Goal: Task Accomplishment & Management: Use online tool/utility

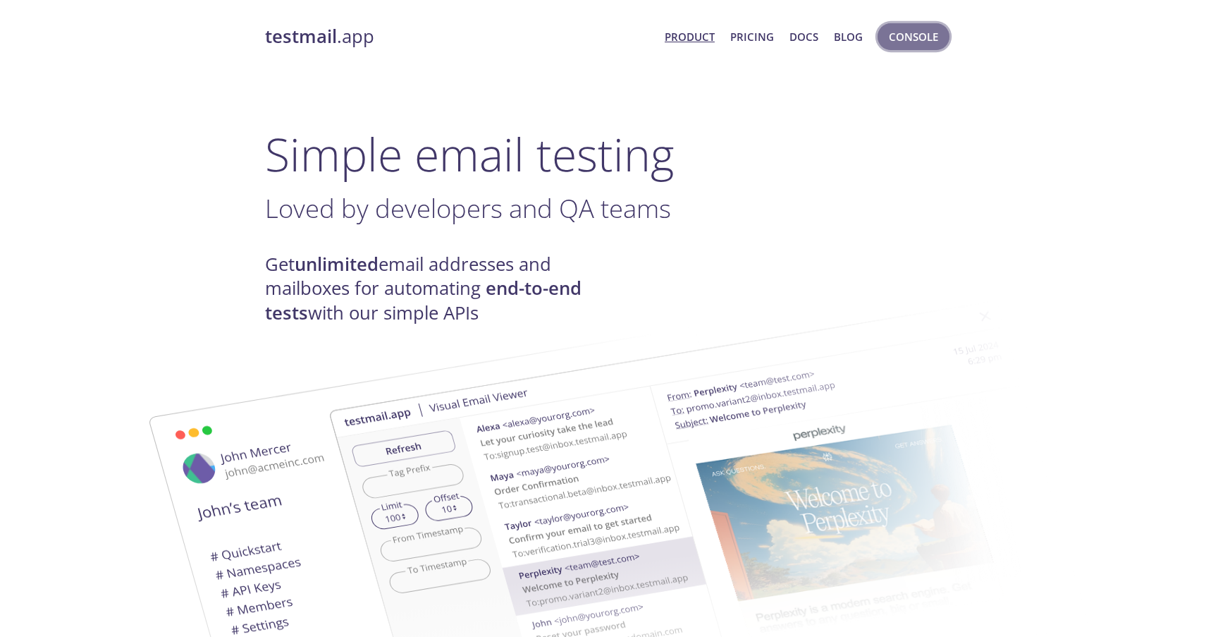
click at [926, 43] on span "Console" at bounding box center [913, 36] width 49 height 18
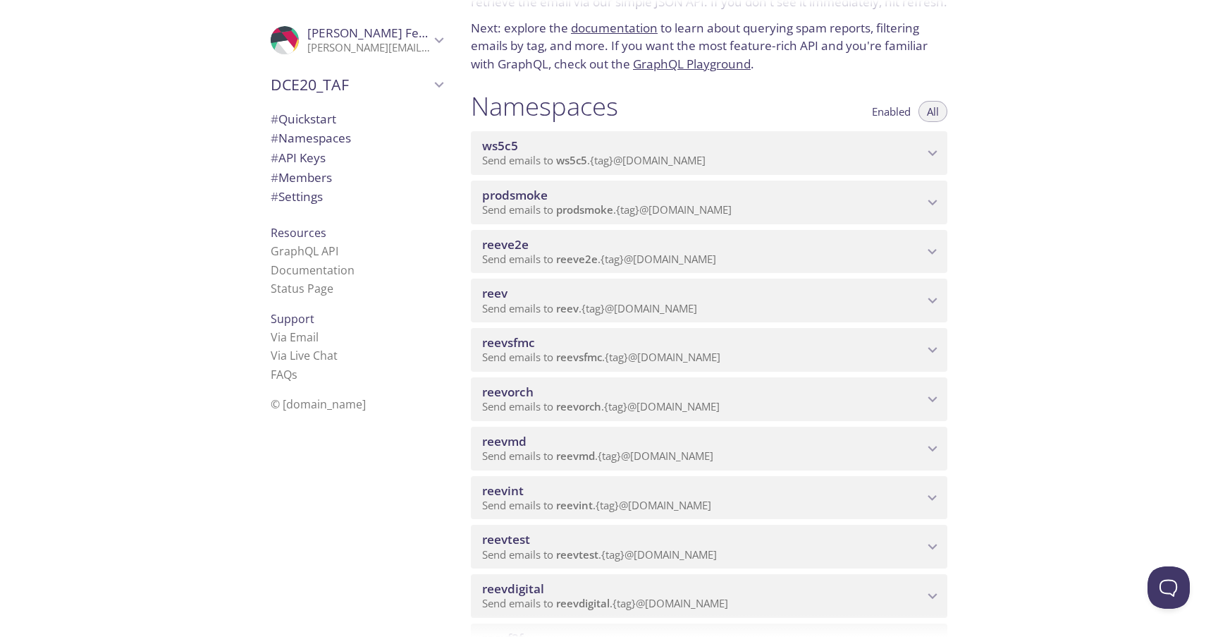
scroll to position [86, 0]
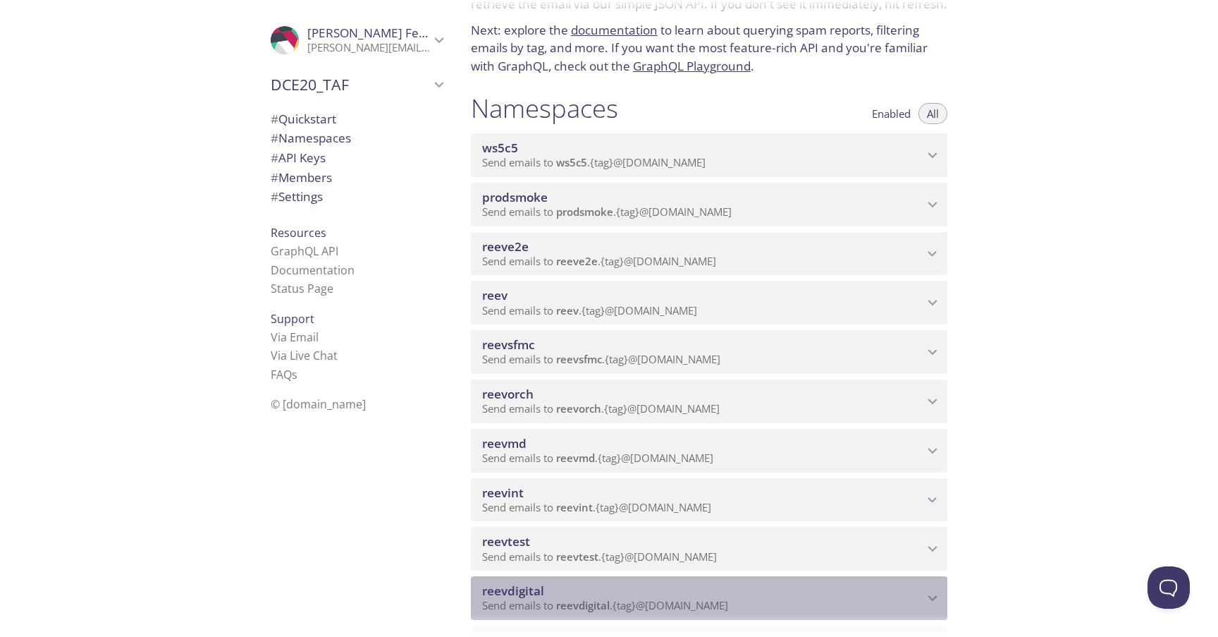
click at [578, 601] on span "reevdigital" at bounding box center [583, 605] width 54 height 14
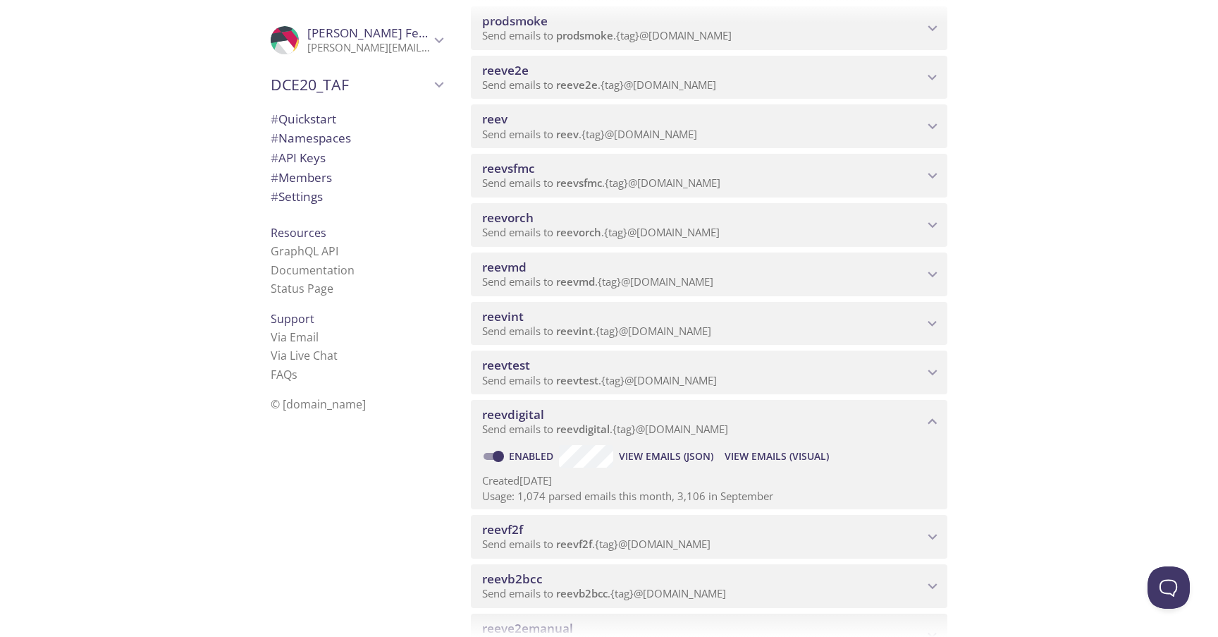
scroll to position [299, 0]
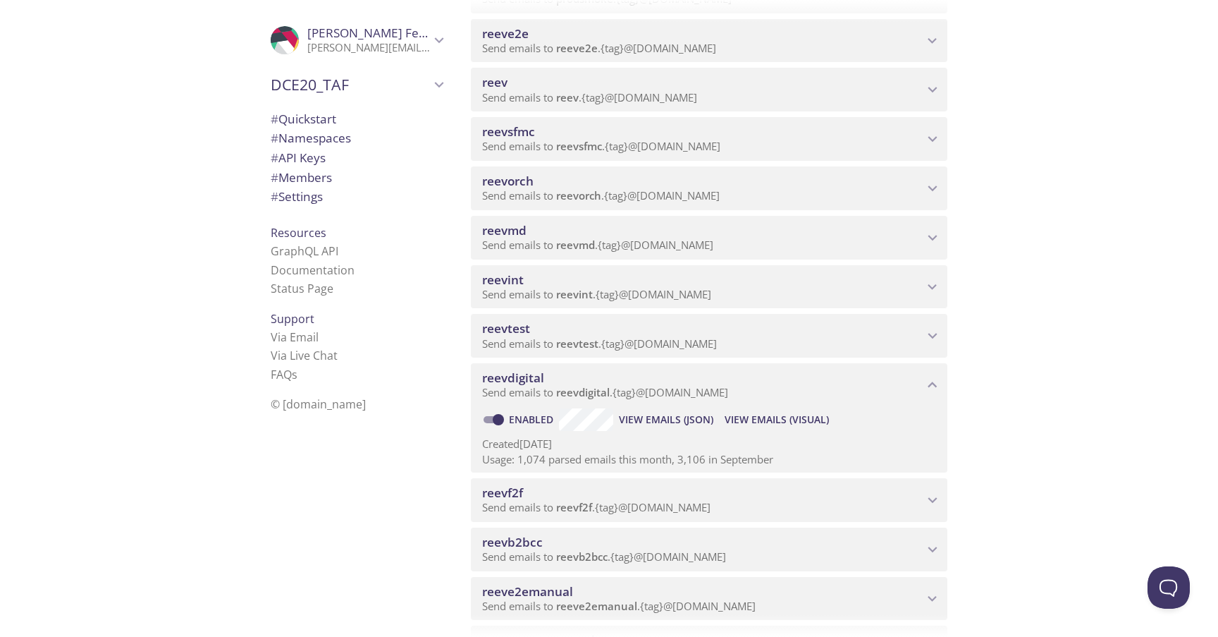
click at [792, 427] on span "View Emails (Visual)" at bounding box center [777, 419] width 104 height 17
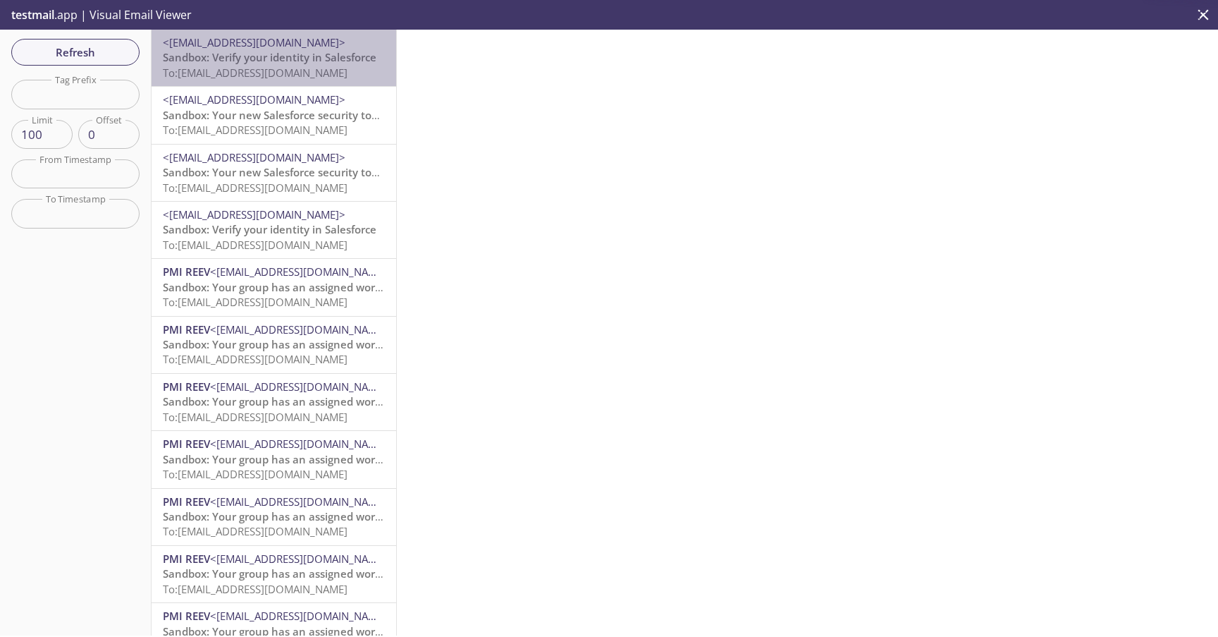
click at [297, 76] on span "To: [EMAIL_ADDRESS][DOMAIN_NAME]" at bounding box center [255, 73] width 185 height 14
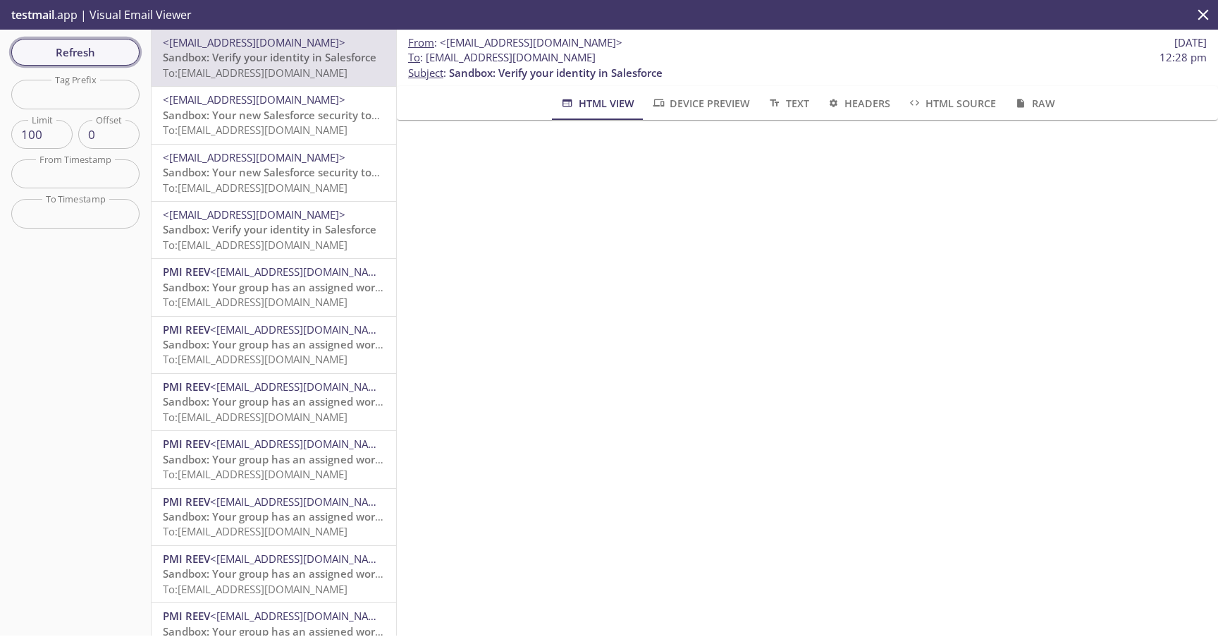
click at [85, 53] on span "Refresh" at bounding box center [76, 52] width 106 height 18
click at [85, 53] on div "Refresh Filters Tag Prefix Tag Prefix Limit 100 Limit Offset 0 Offset From Time…" at bounding box center [76, 333] width 152 height 606
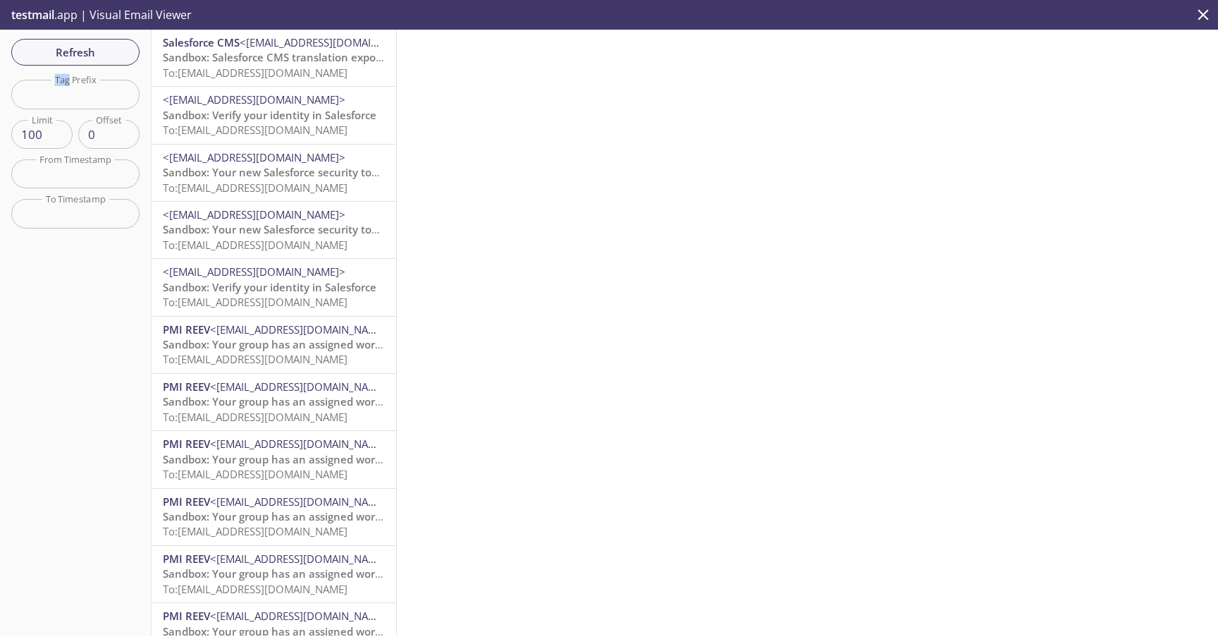
click at [221, 75] on span "To: [EMAIL_ADDRESS][DOMAIN_NAME]" at bounding box center [255, 73] width 185 height 14
